Goal: Check status: Check status

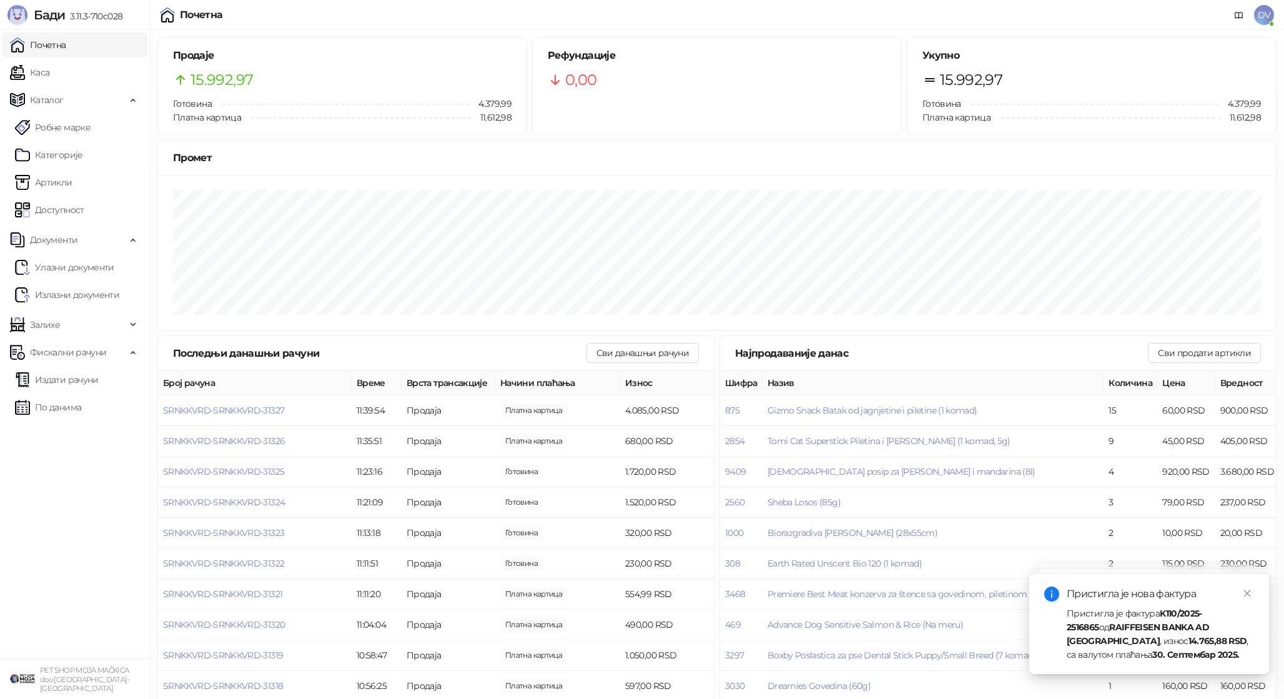
scroll to position [10, 0]
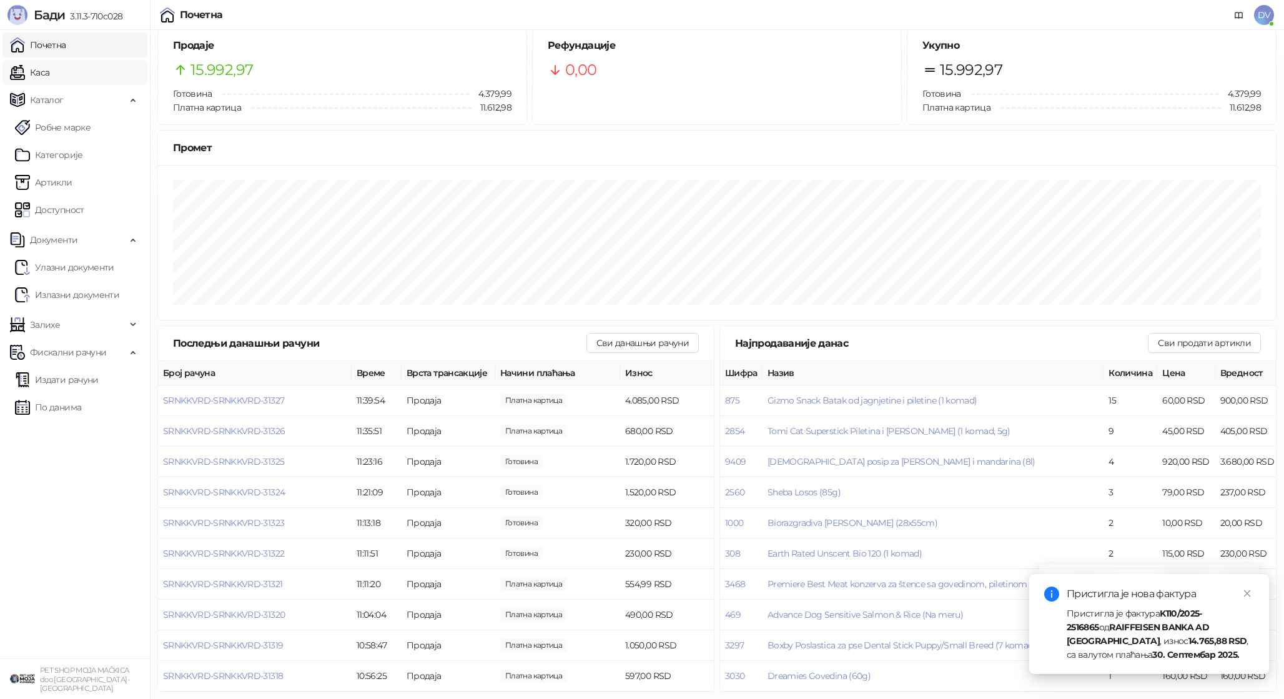
click at [49, 77] on link "Каса" at bounding box center [29, 72] width 39 height 25
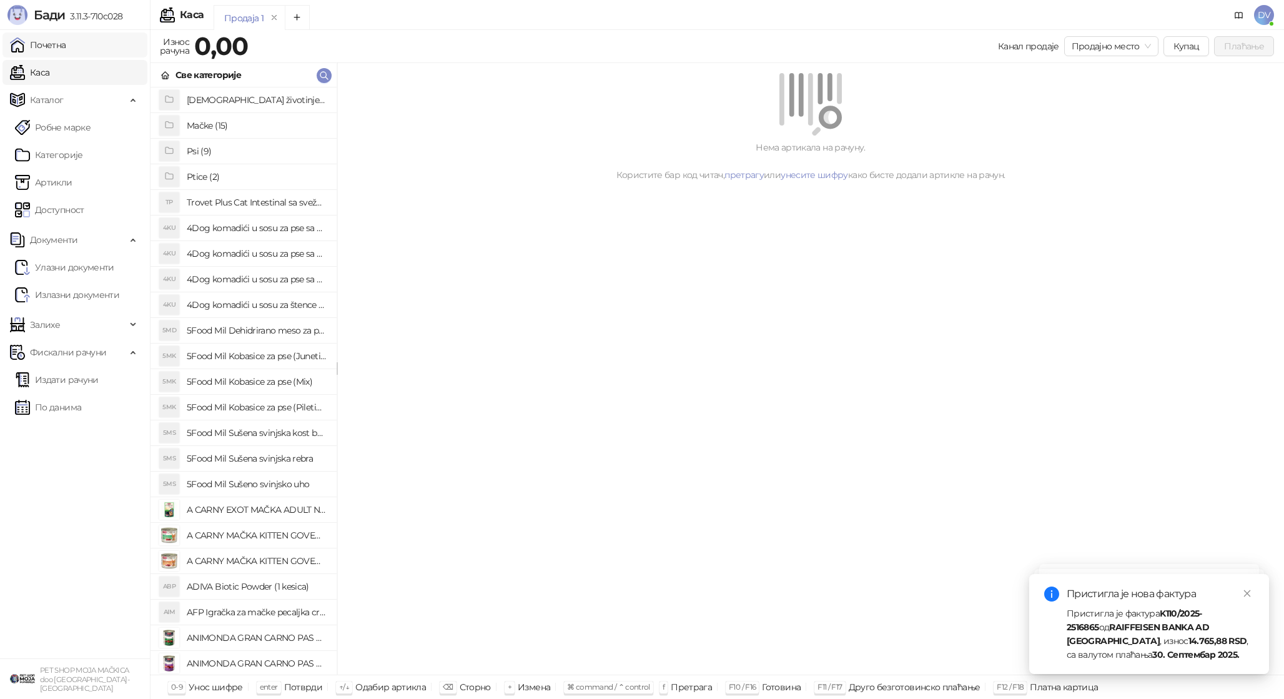
click at [52, 53] on link "Почетна" at bounding box center [38, 44] width 56 height 25
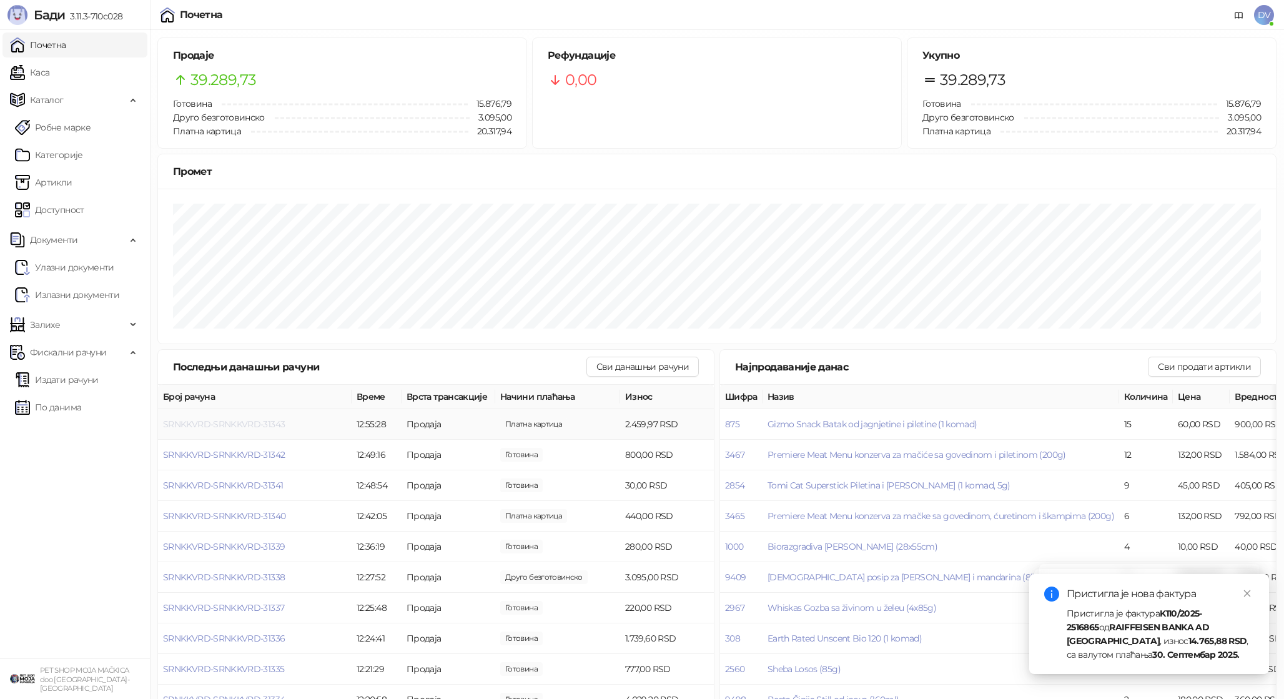
click at [237, 429] on span "SRNKKVRD-SRNKKVRD-31343" at bounding box center [224, 424] width 122 height 11
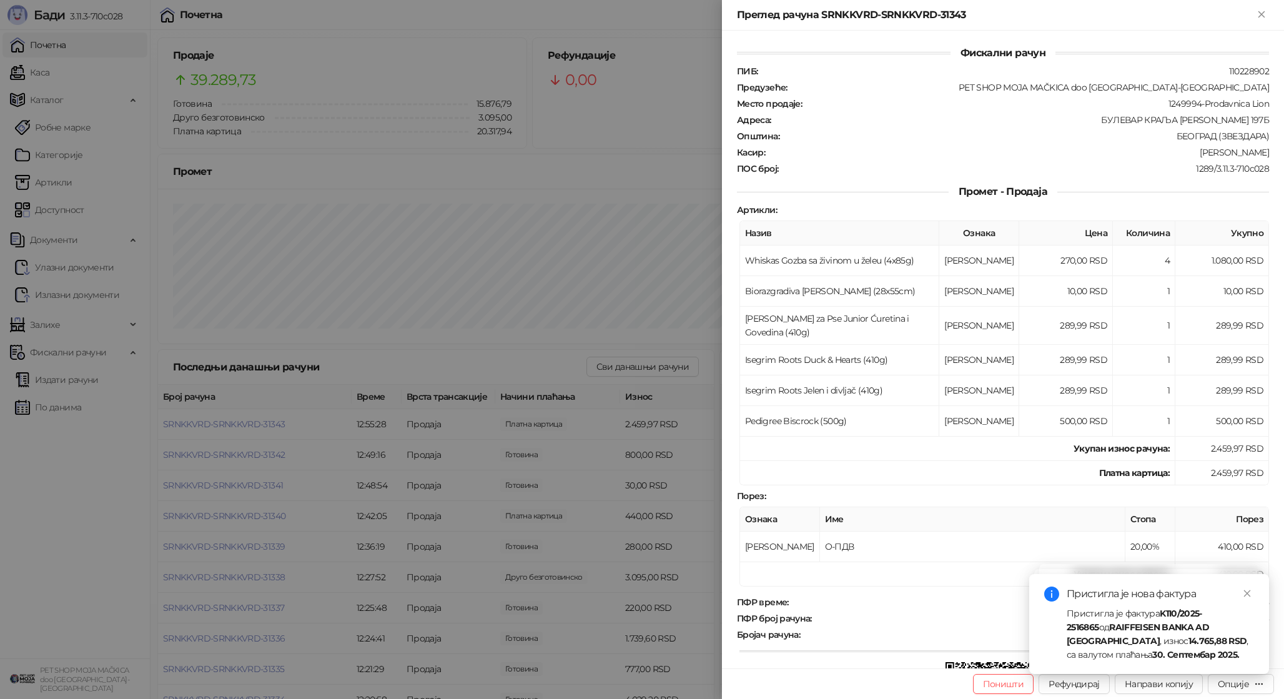
click at [304, 391] on div at bounding box center [642, 349] width 1284 height 699
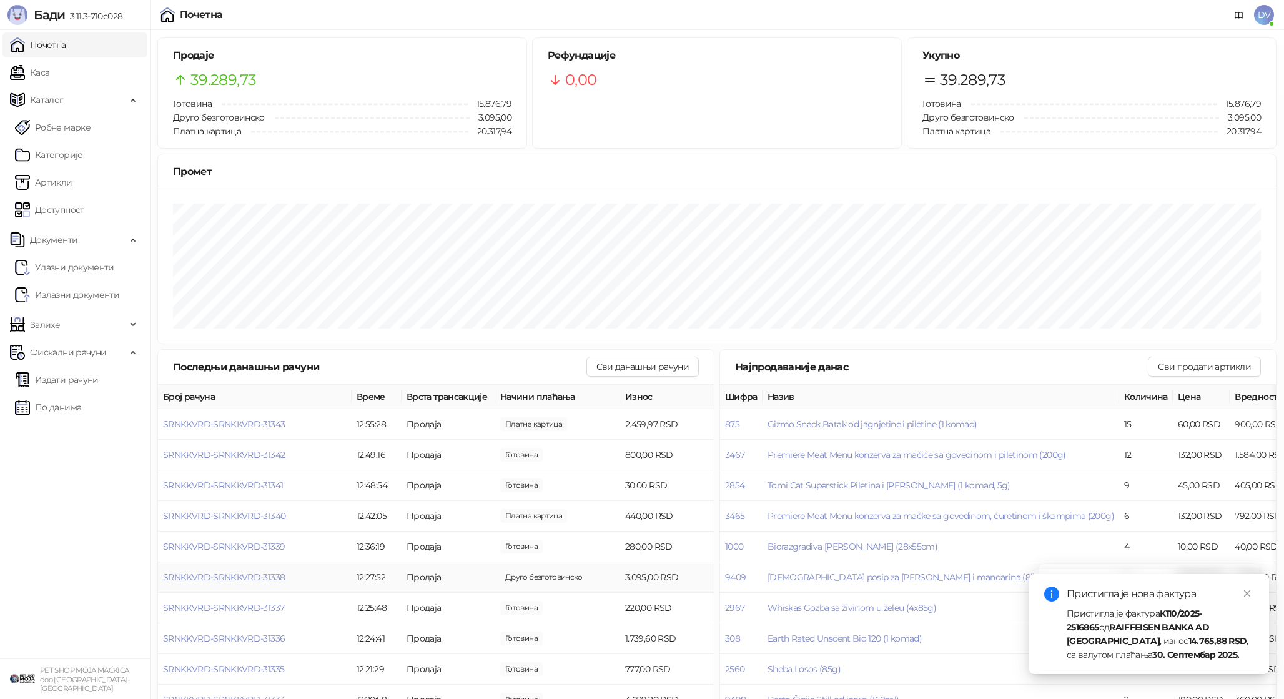
click at [264, 570] on td "SRNKKVRD-SRNKKVRD-31338" at bounding box center [255, 577] width 194 height 31
click at [263, 574] on span "SRNKKVRD-SRNKKVRD-31338" at bounding box center [224, 577] width 122 height 11
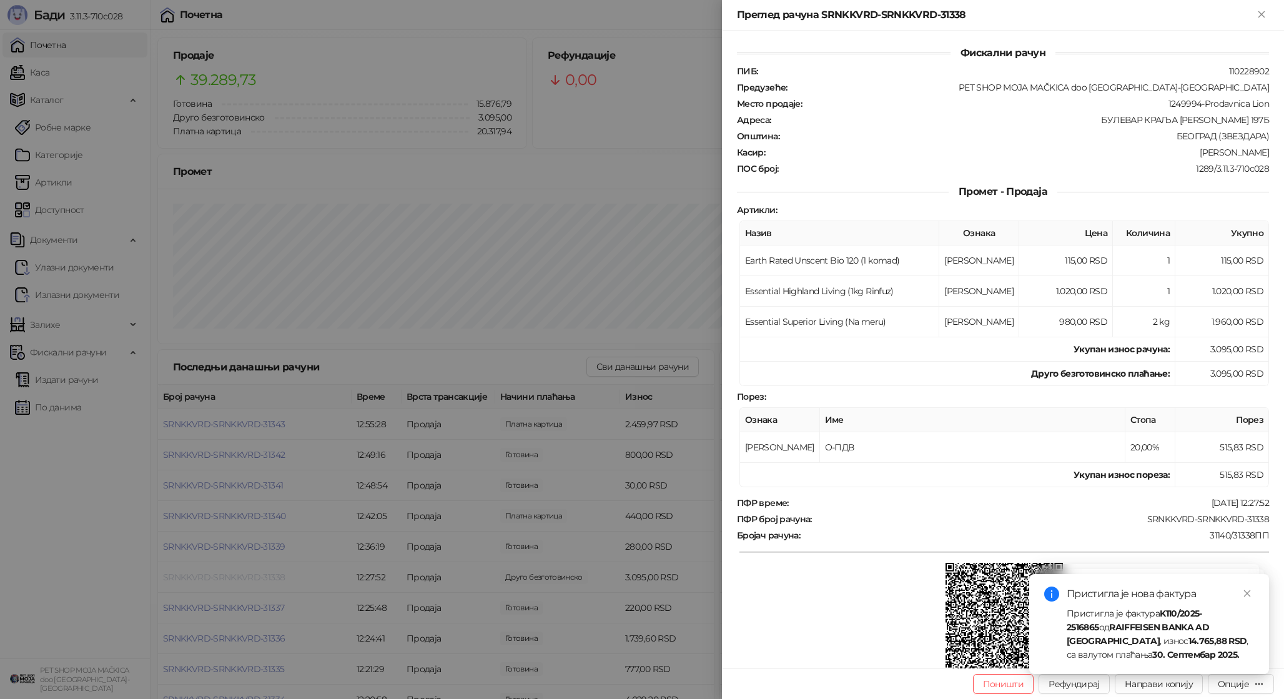
click at [263, 574] on div at bounding box center [642, 349] width 1284 height 699
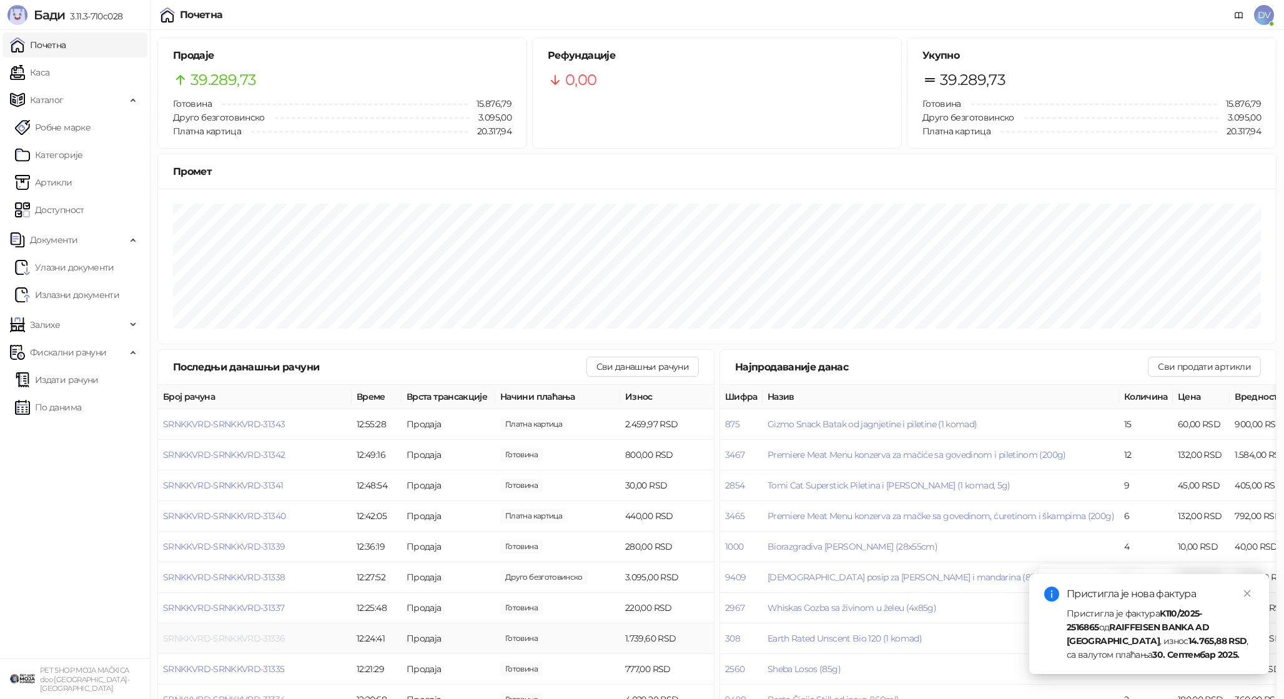
click at [259, 638] on span "SRNKKVRD-SRNKKVRD-31336" at bounding box center [224, 638] width 122 height 11
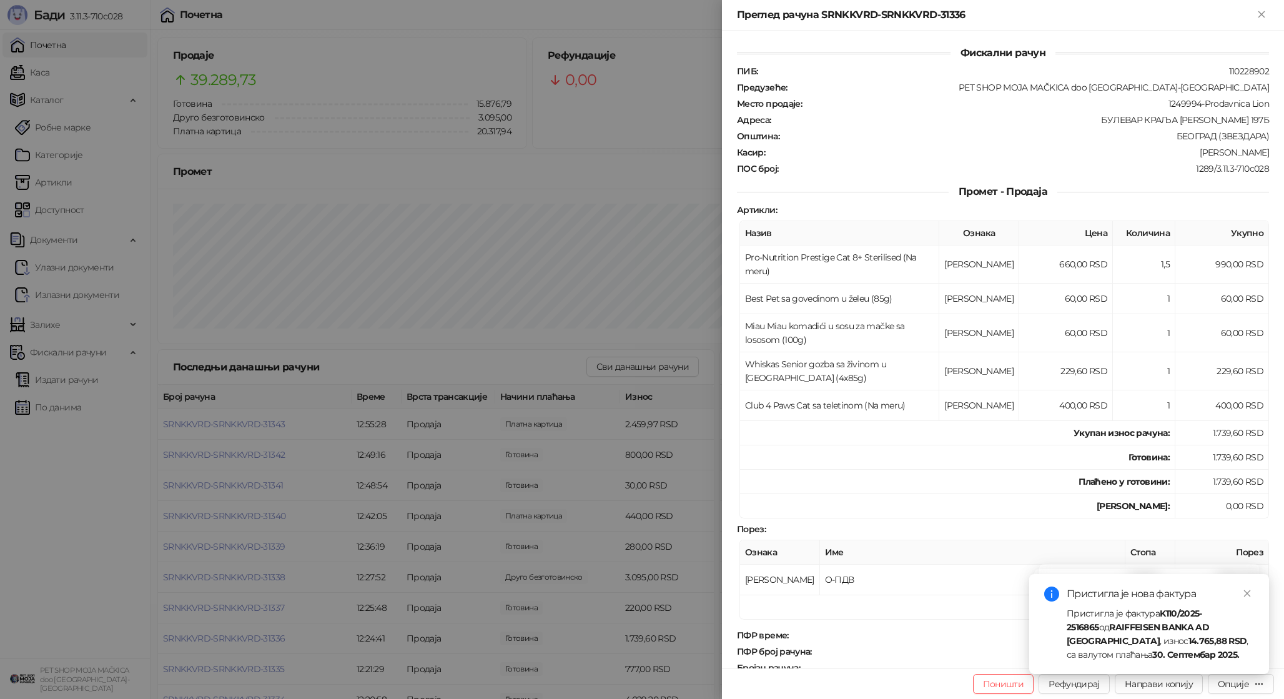
click at [182, 420] on div at bounding box center [642, 349] width 1284 height 699
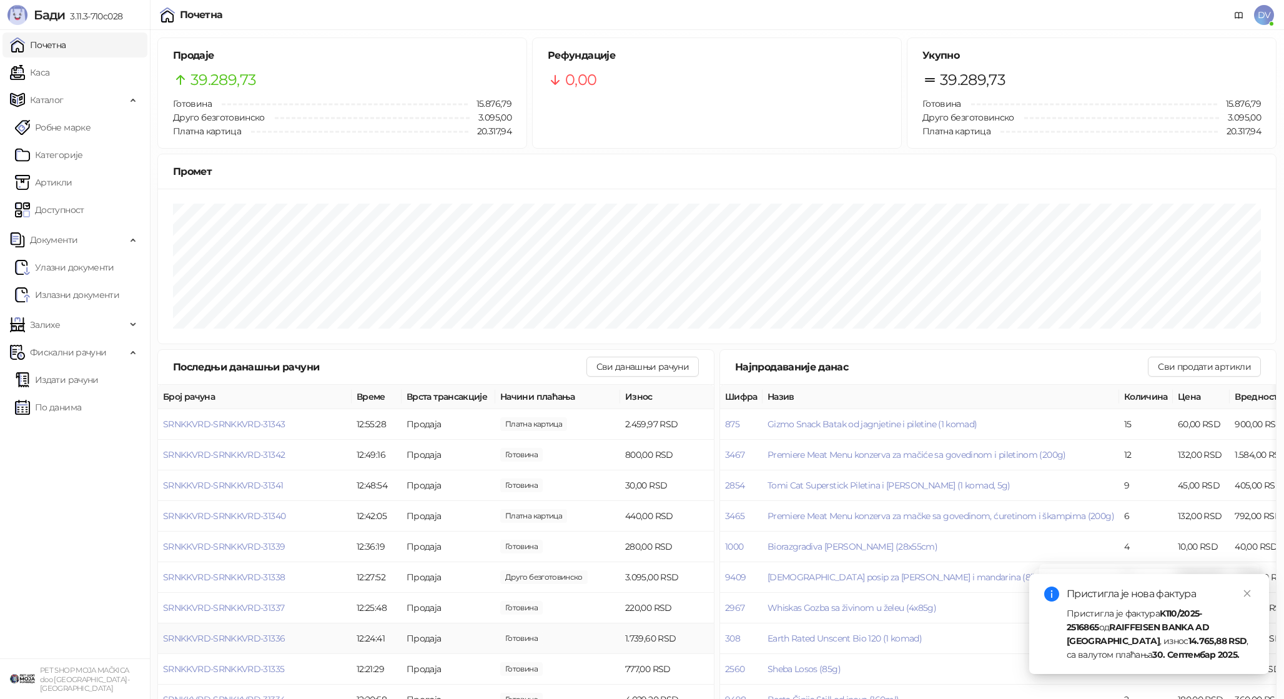
scroll to position [24, 0]
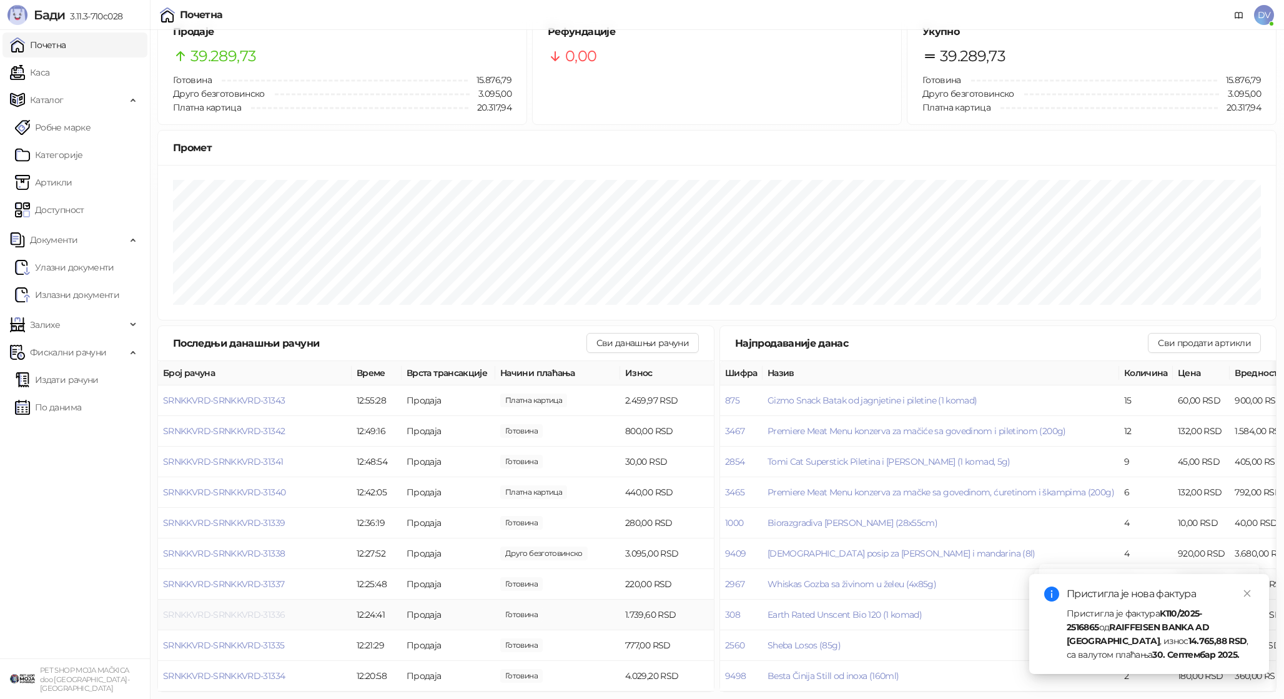
click at [237, 615] on span "SRNKKVRD-SRNKKVRD-31336" at bounding box center [224, 614] width 122 height 11
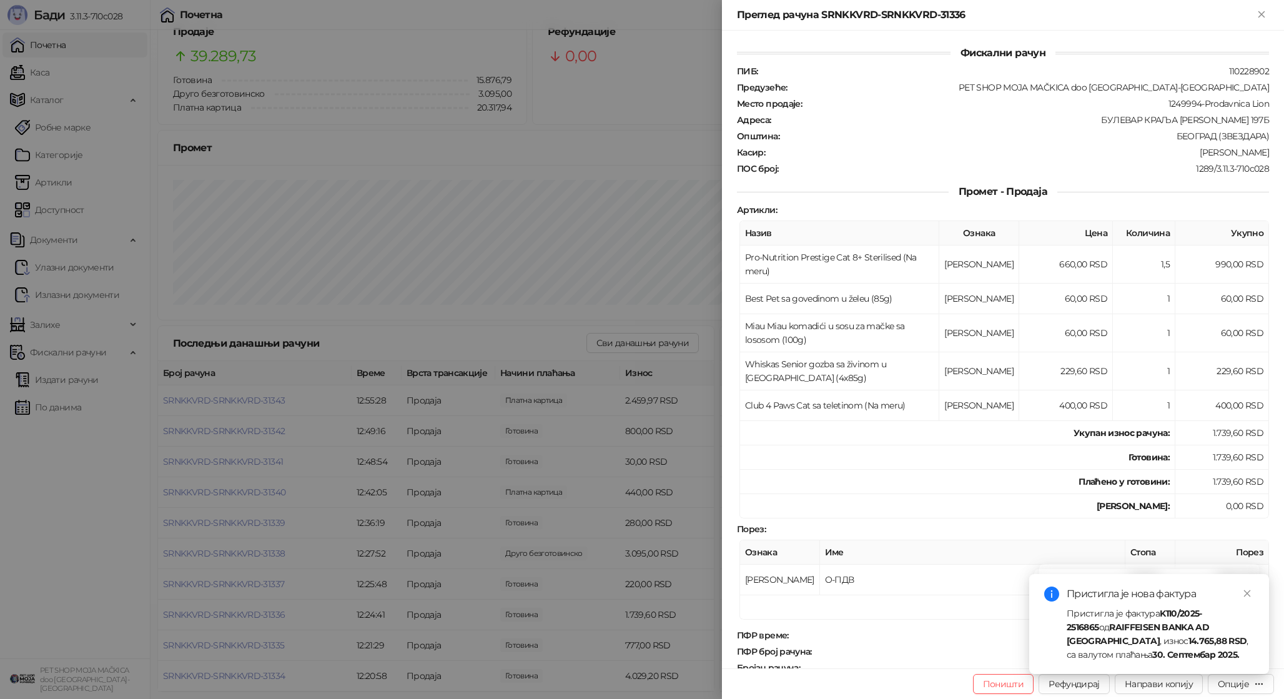
click at [237, 615] on div at bounding box center [642, 349] width 1284 height 699
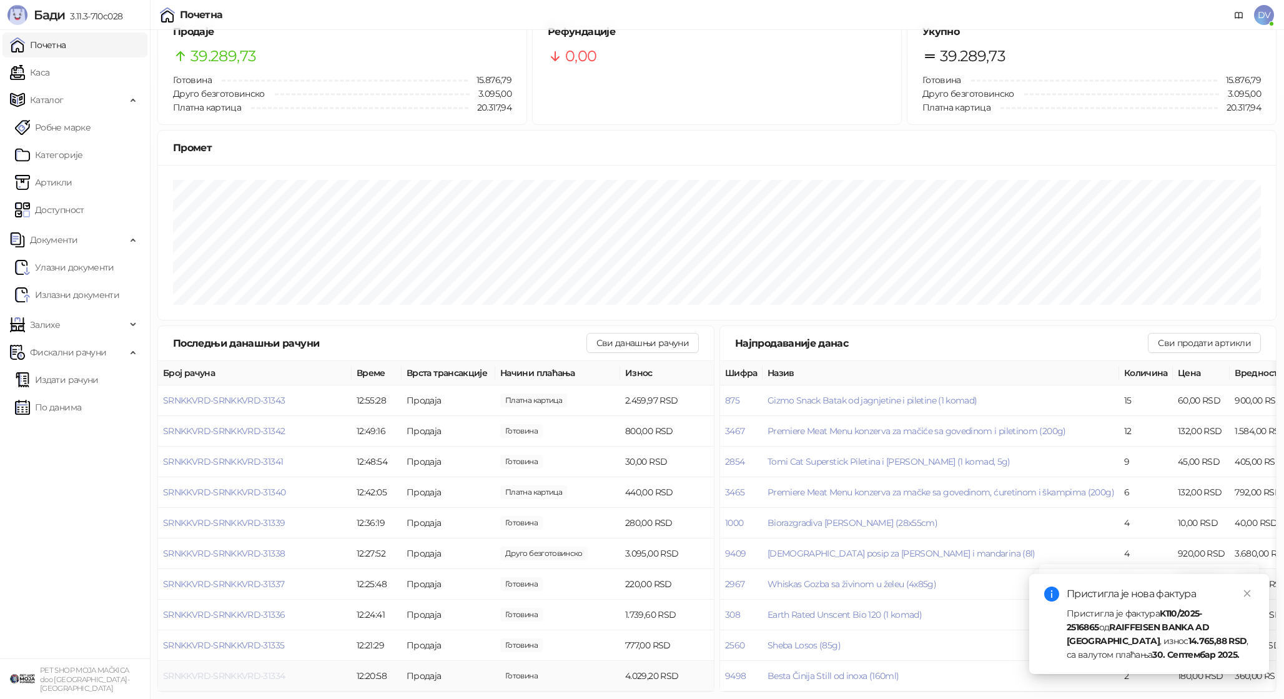
click at [252, 678] on span "SRNKKVRD-SRNKKVRD-31334" at bounding box center [224, 675] width 122 height 11
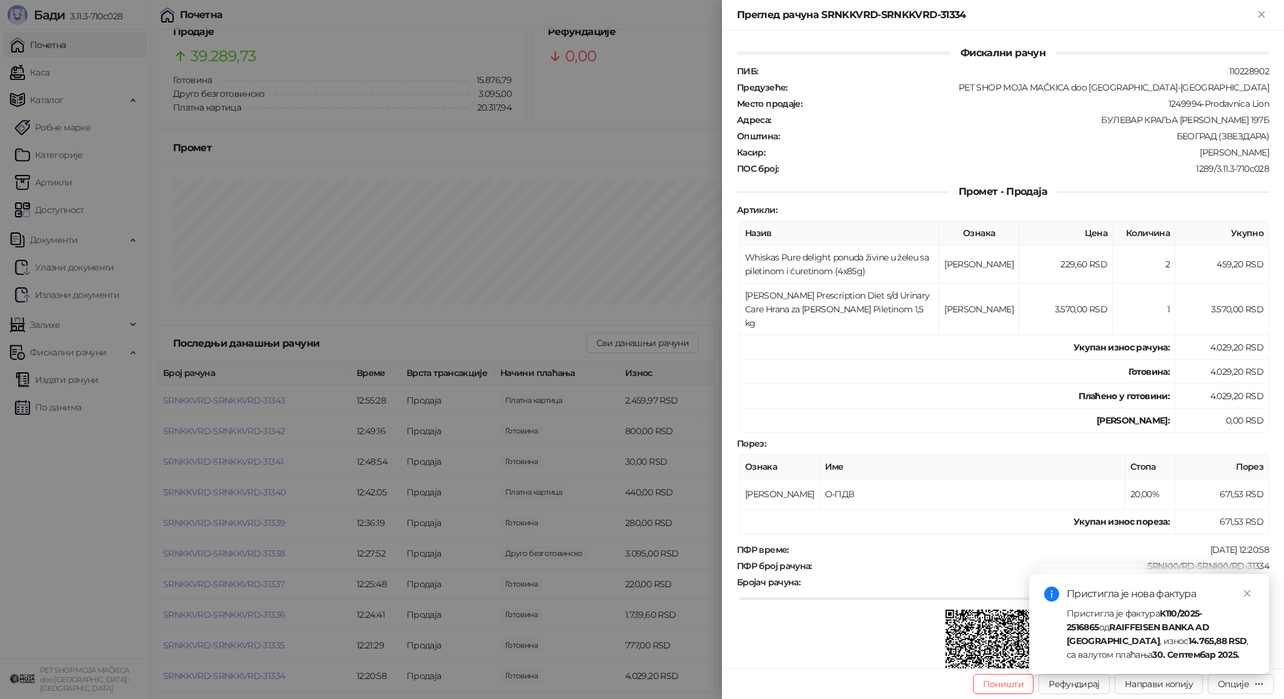
click at [319, 385] on div at bounding box center [642, 349] width 1284 height 699
